Goal: Information Seeking & Learning: Learn about a topic

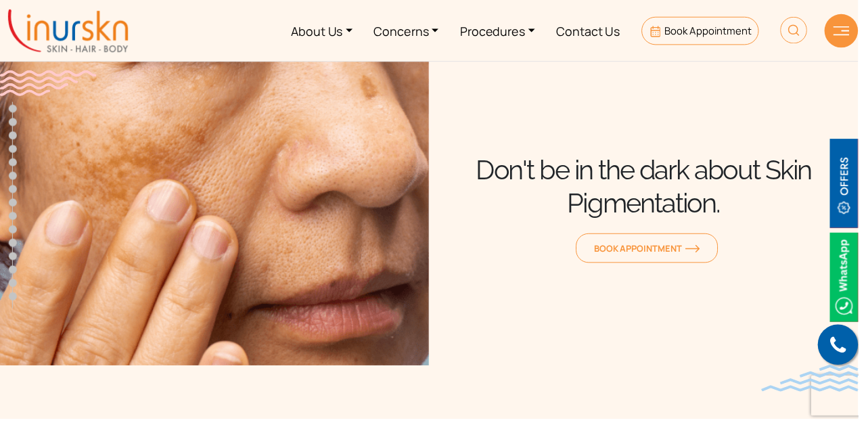
click at [532, 37] on link "Procedures" at bounding box center [501, 30] width 97 height 51
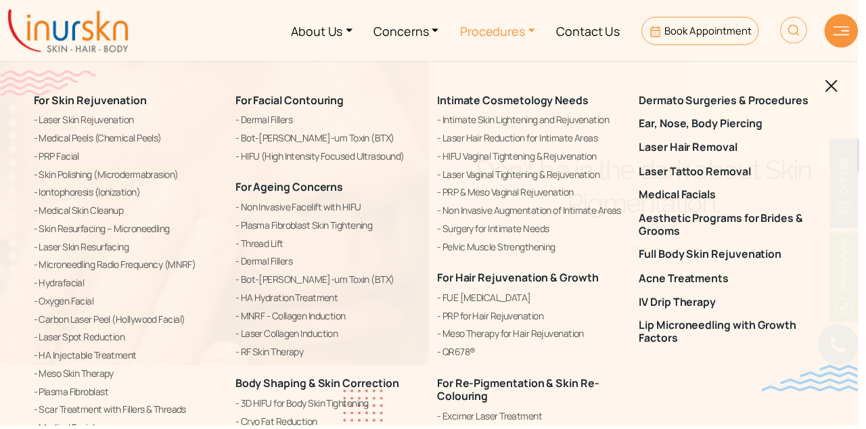
click at [843, 92] on img at bounding box center [839, 87] width 13 height 13
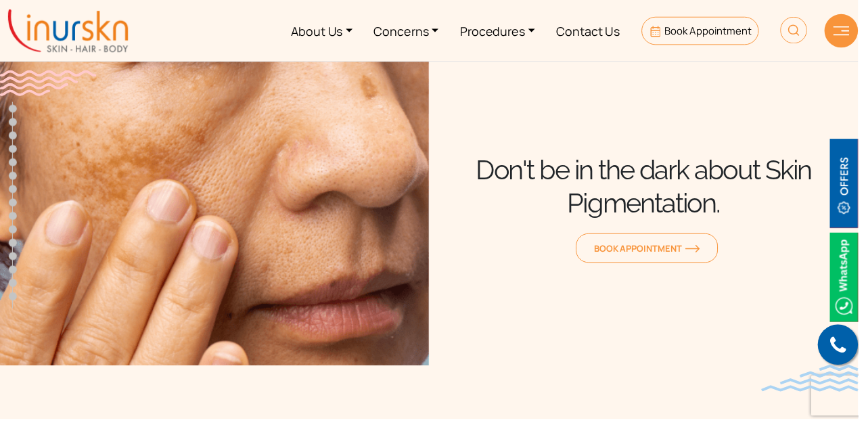
click at [442, 30] on link "Concerns" at bounding box center [410, 30] width 87 height 51
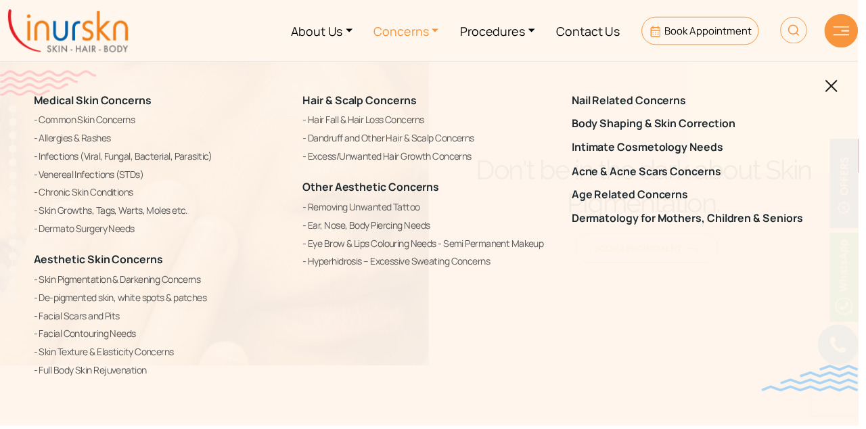
click at [78, 283] on link "Skin Pigmentation & Darkening Concerns" at bounding box center [161, 282] width 255 height 16
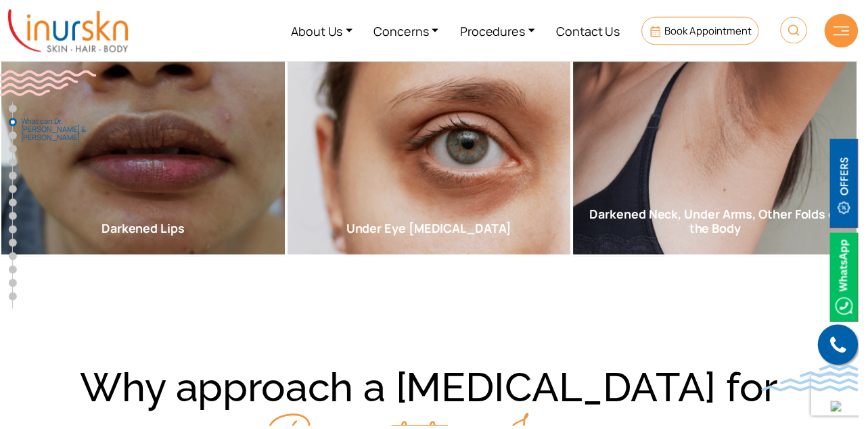
scroll to position [1045, 0]
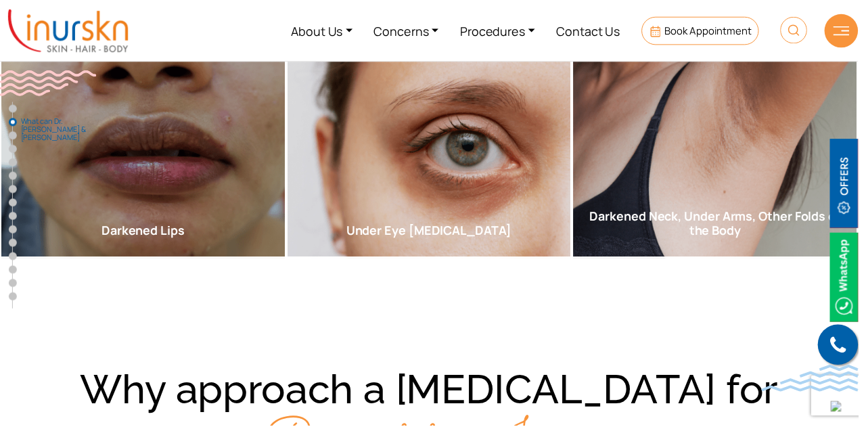
click at [724, 178] on div "Darkening of the skin in areas such as the underarms, neck, and body folds ofte…" at bounding box center [721, 154] width 286 height 210
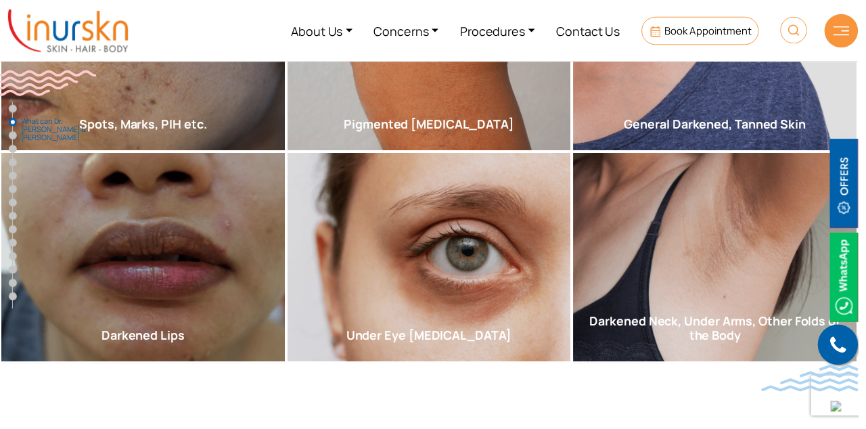
scroll to position [938, 0]
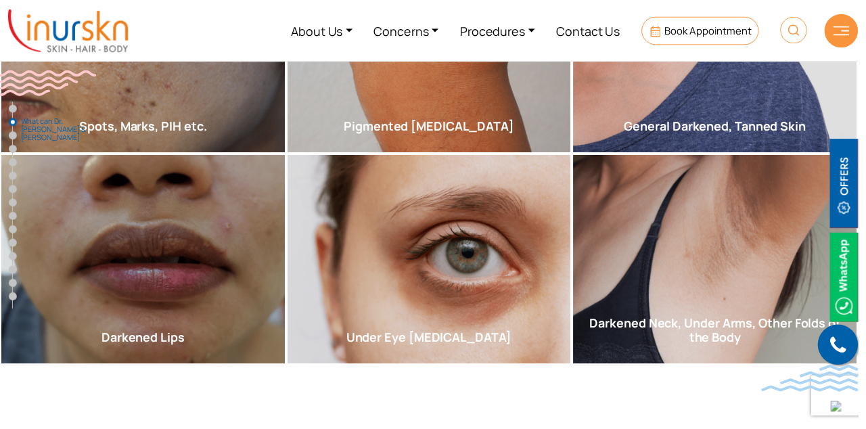
click at [636, 256] on span "Read More" at bounding box center [638, 262] width 70 height 12
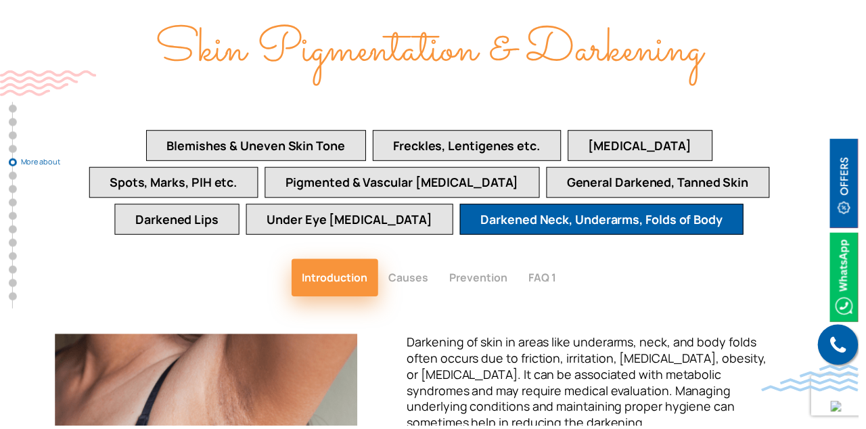
scroll to position [3083, 0]
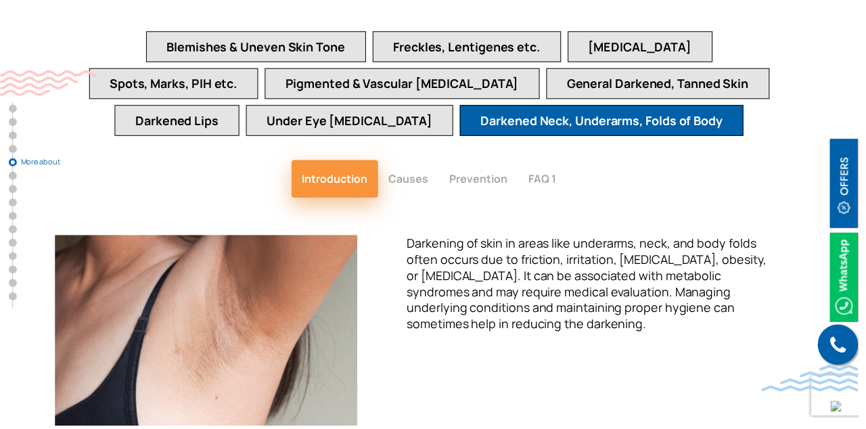
click at [418, 162] on button "Causes" at bounding box center [413, 181] width 62 height 38
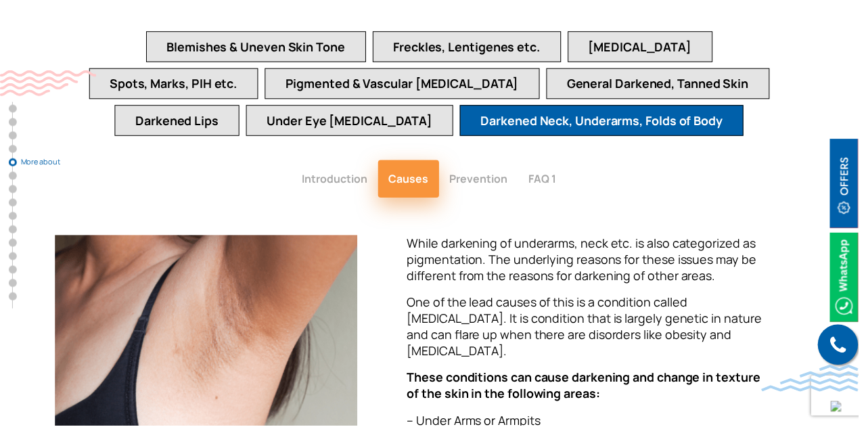
click at [487, 162] on button "Prevention" at bounding box center [483, 181] width 80 height 38
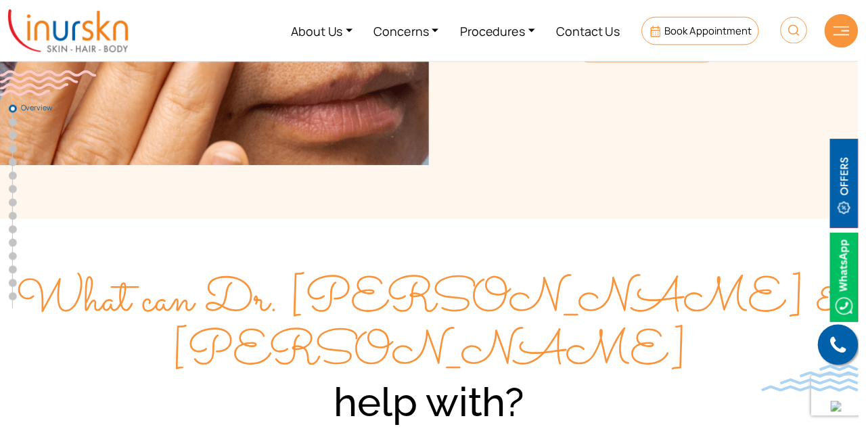
scroll to position [0, 0]
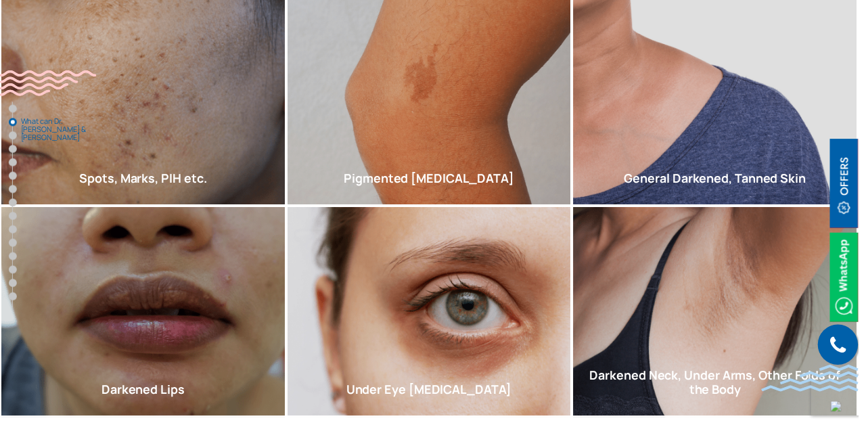
scroll to position [938, 0]
